Goal: Go to known website: Access a specific website the user already knows

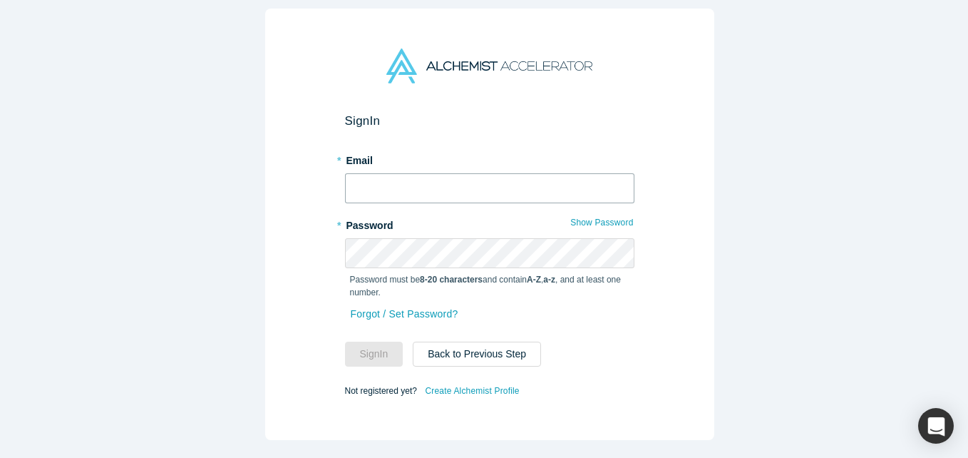
click at [433, 190] on input "text" at bounding box center [489, 188] width 289 height 30
type input "[EMAIL_ADDRESS][DOMAIN_NAME]"
click at [422, 288] on div "Show Password Password must be 8-20 characters and contain A-Z , a-z , and at l…" at bounding box center [489, 271] width 289 height 66
click at [345, 342] on button "Sign In" at bounding box center [374, 354] width 58 height 25
